Goal: Navigation & Orientation: Find specific page/section

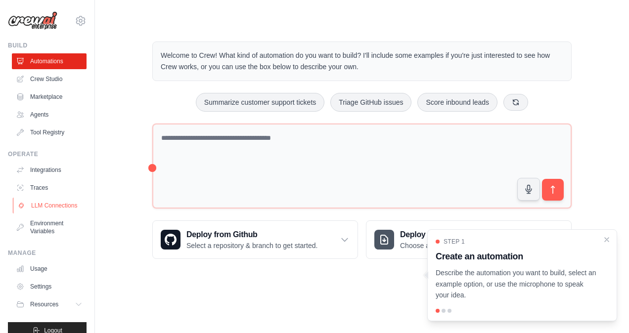
click at [41, 211] on link "LLM Connections" at bounding box center [50, 206] width 75 height 16
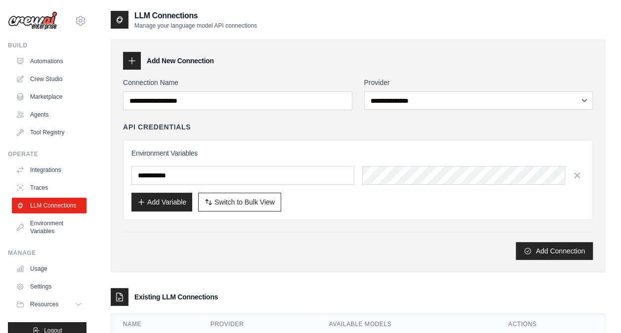
drag, startPoint x: 235, startPoint y: 49, endPoint x: 229, endPoint y: 47, distance: 6.7
click at [235, 49] on div "**********" at bounding box center [358, 156] width 495 height 233
click at [43, 76] on link "Crew Studio" at bounding box center [50, 79] width 75 height 16
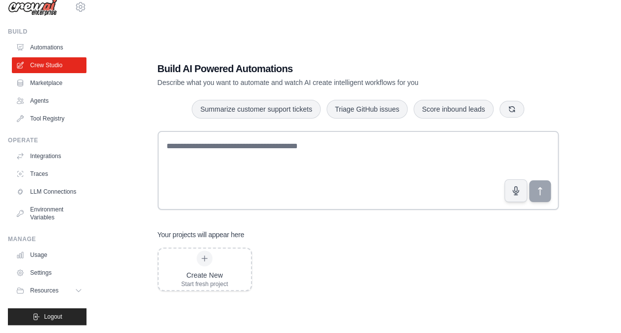
scroll to position [21, 0]
click at [44, 184] on link "LLM Connections" at bounding box center [50, 192] width 75 height 16
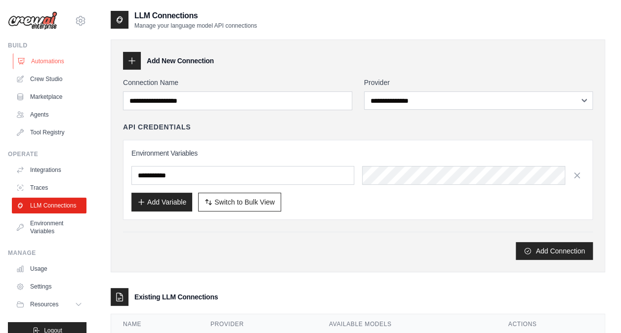
click at [52, 60] on link "Automations" at bounding box center [50, 61] width 75 height 16
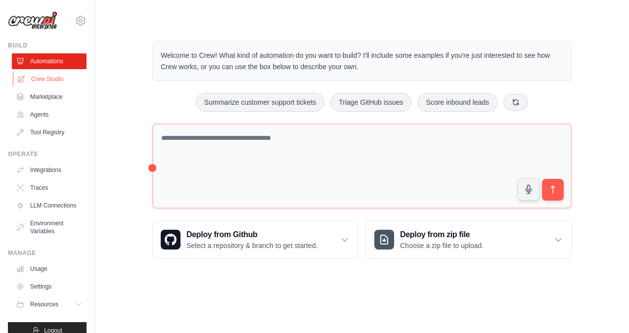
click at [51, 74] on link "Crew Studio" at bounding box center [50, 79] width 75 height 16
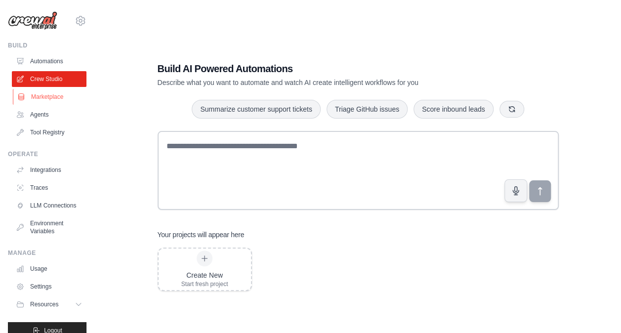
click at [35, 100] on link "Marketplace" at bounding box center [50, 97] width 75 height 16
